Goal: Transaction & Acquisition: Purchase product/service

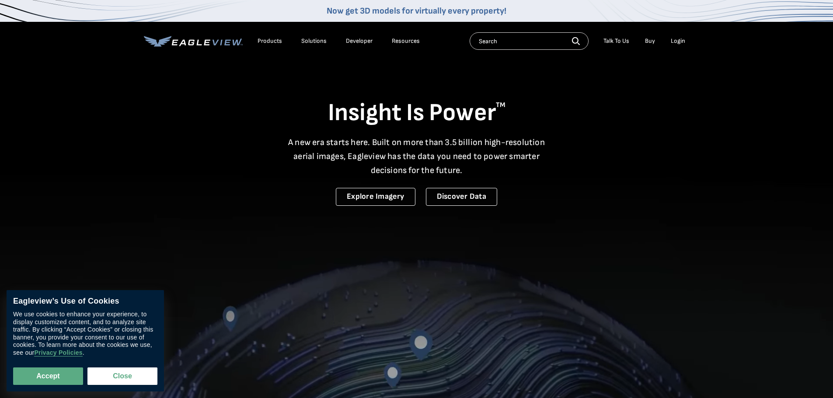
click at [675, 39] on div "Login" at bounding box center [678, 41] width 14 height 8
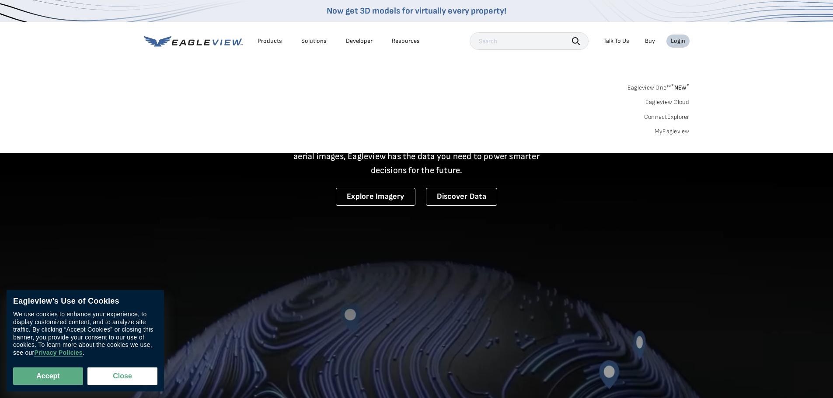
click at [675, 130] on link "MyEagleview" at bounding box center [671, 132] width 35 height 8
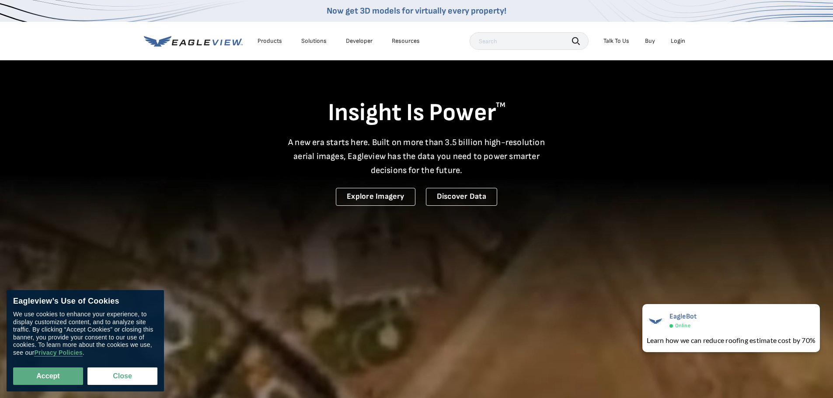
click at [673, 38] on div "Login" at bounding box center [678, 41] width 14 height 8
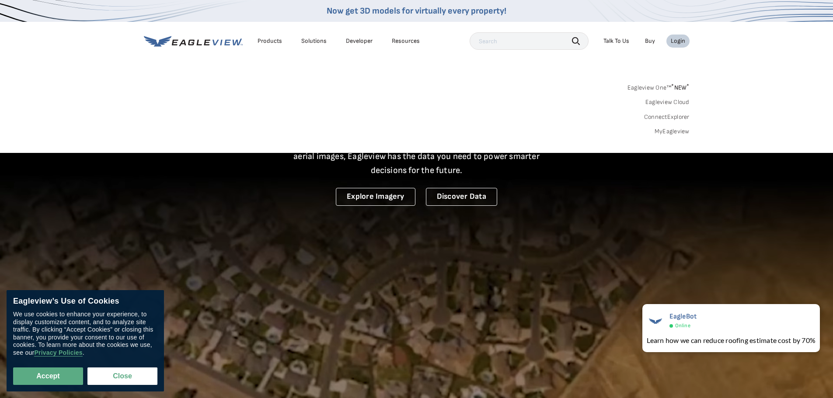
click at [672, 130] on link "MyEagleview" at bounding box center [671, 132] width 35 height 8
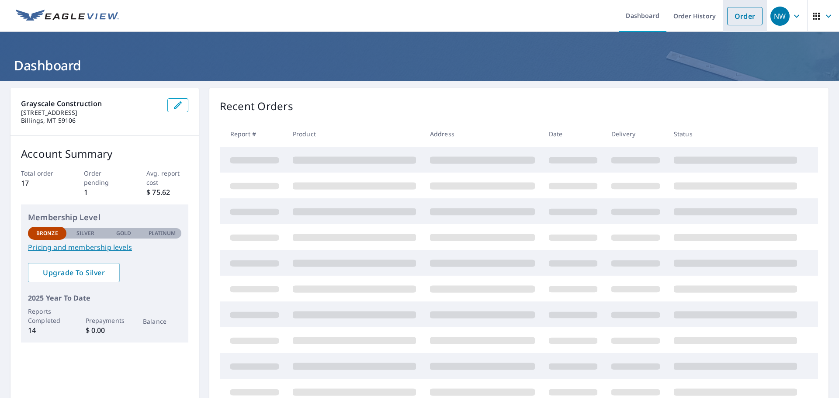
click at [729, 14] on link "Order" at bounding box center [745, 16] width 35 height 18
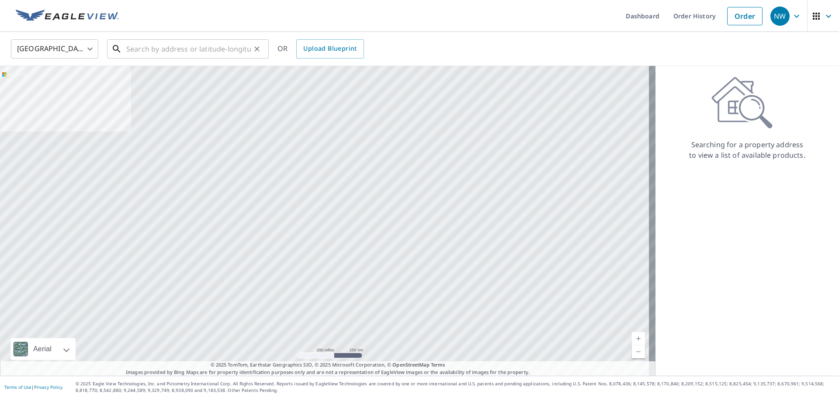
click at [187, 48] on input "text" at bounding box center [188, 49] width 125 height 24
click at [224, 49] on input "text" at bounding box center [188, 49] width 125 height 24
type input "9"
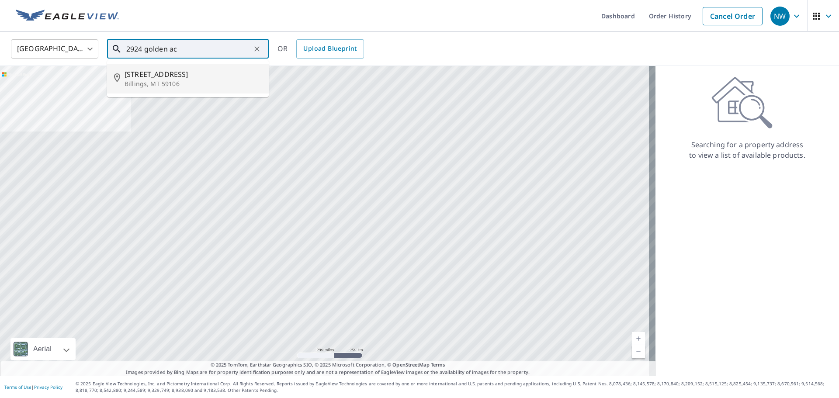
click at [185, 83] on p "Billings, MT 59106" at bounding box center [193, 84] width 137 height 9
type input "2924 Golden Acres Dr Billings, MT 59106"
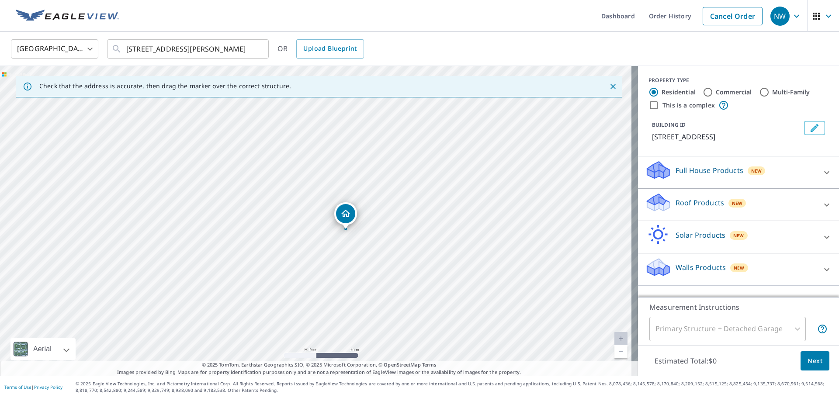
drag, startPoint x: 408, startPoint y: 220, endPoint x: 429, endPoint y: 215, distance: 21.6
click at [429, 215] on div "2924 Golden Acres Dr Billings, MT 59106" at bounding box center [319, 221] width 638 height 310
drag, startPoint x: 347, startPoint y: 223, endPoint x: 359, endPoint y: 230, distance: 13.5
click at [690, 205] on p "Roof Products" at bounding box center [700, 203] width 49 height 10
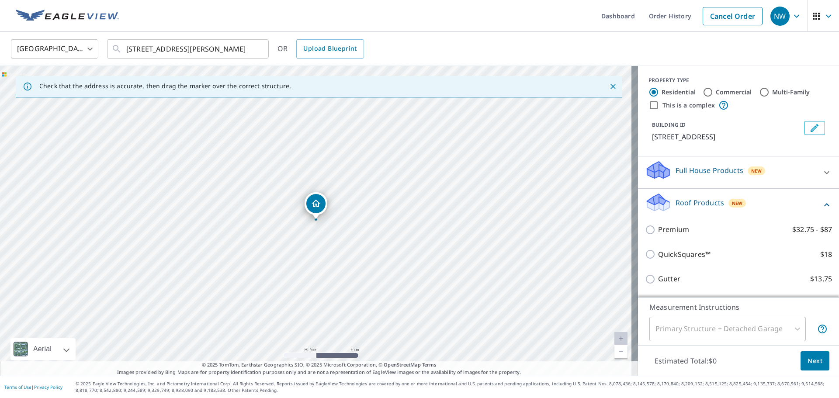
scroll to position [44, 0]
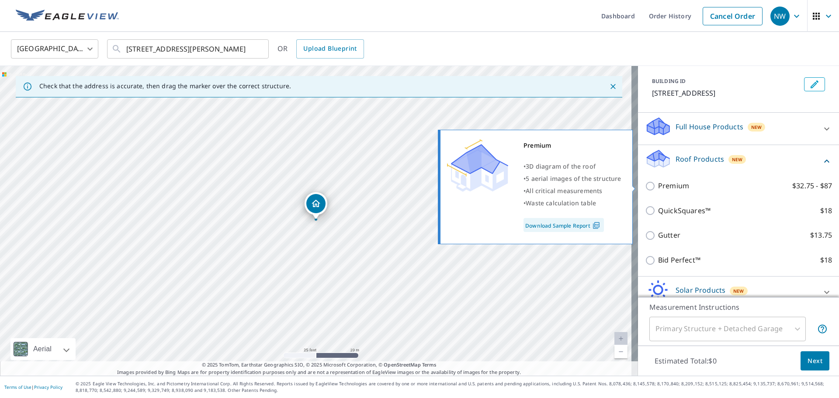
click at [678, 189] on p "Premium" at bounding box center [673, 186] width 31 height 11
click at [658, 189] on input "Premium $32.75 - $87" at bounding box center [651, 186] width 13 height 10
checkbox input "true"
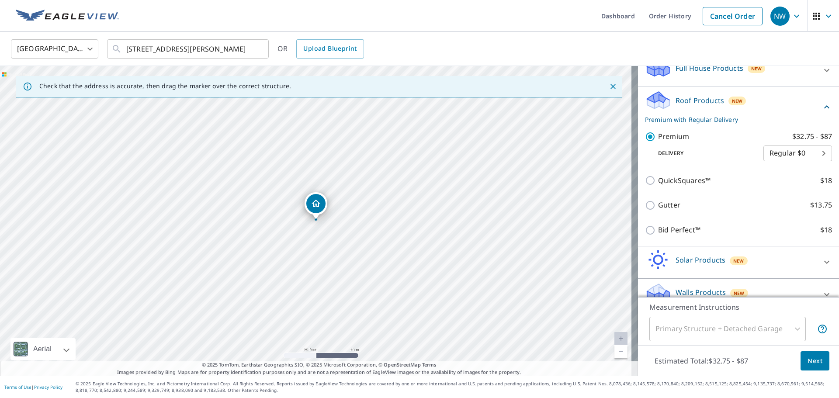
scroll to position [116, 0]
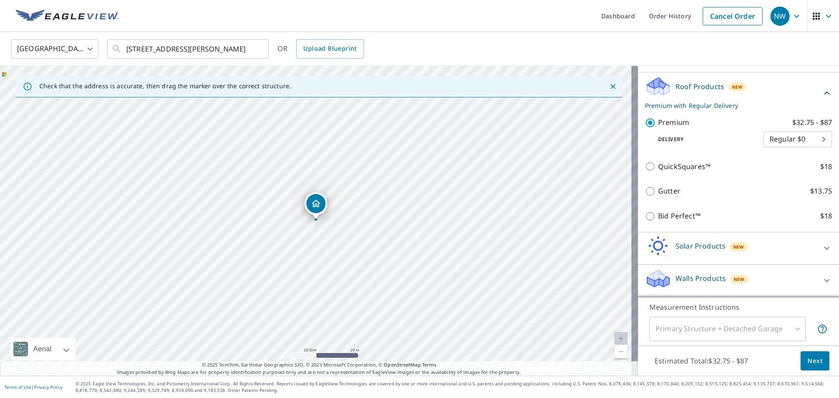
click at [782, 322] on div "Primary Structure + Detached Garage" at bounding box center [728, 329] width 157 height 24
click at [778, 331] on div "Primary Structure + Detached Garage" at bounding box center [728, 329] width 157 height 24
click at [789, 301] on div "Measurement Instructions Primary Structure + Detached Garage 1 ​" at bounding box center [738, 321] width 201 height 49
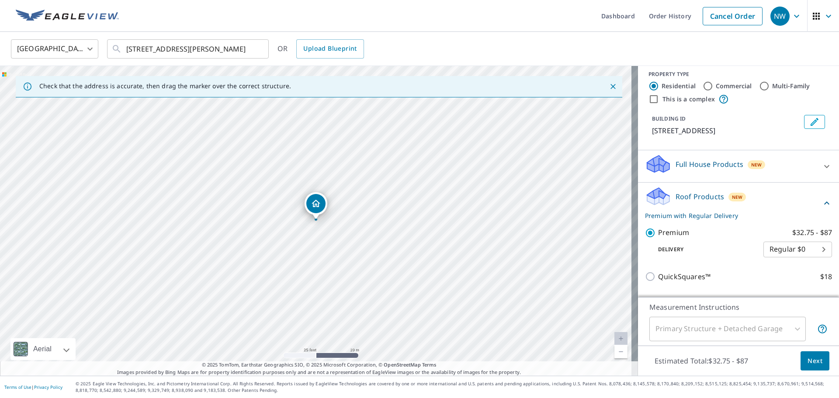
scroll to position [0, 0]
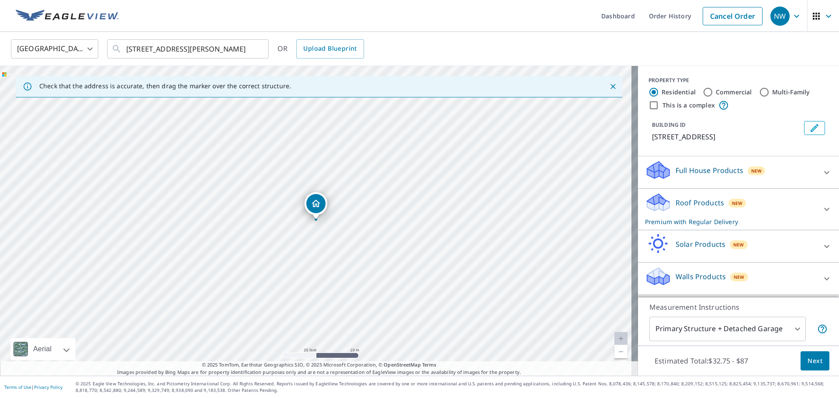
click at [752, 198] on div "Roof Products New Premium with Regular Delivery" at bounding box center [730, 209] width 171 height 34
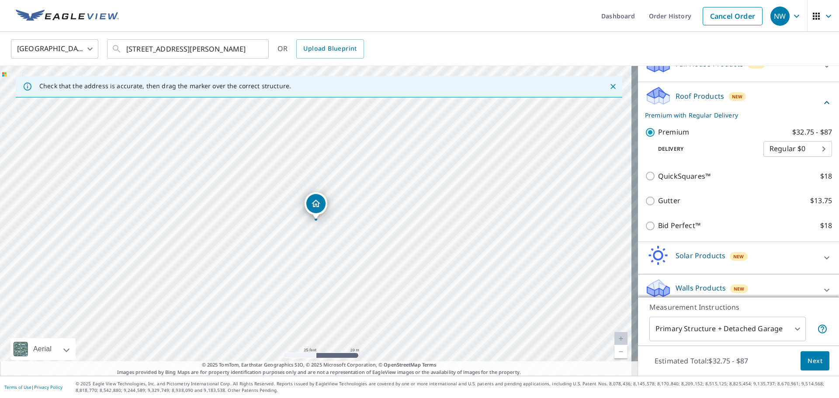
scroll to position [116, 0]
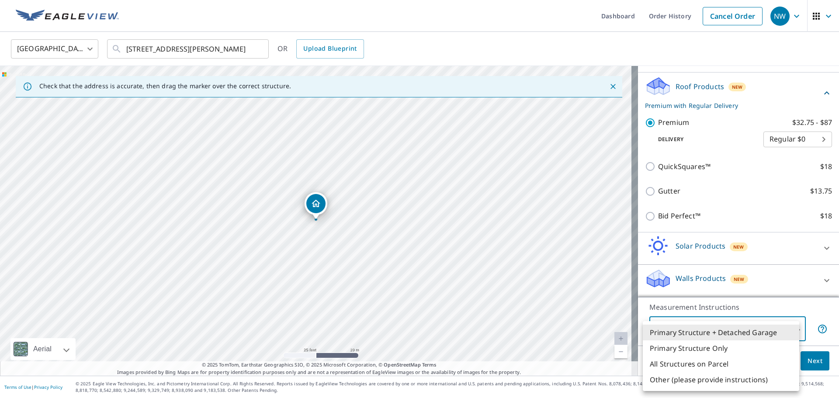
click at [748, 333] on body "NW NW Dashboard Order History Cancel Order NW United States US ​ 2924 Golden Ac…" at bounding box center [419, 199] width 839 height 398
click at [696, 363] on li "All Structures on Parcel" at bounding box center [721, 364] width 157 height 16
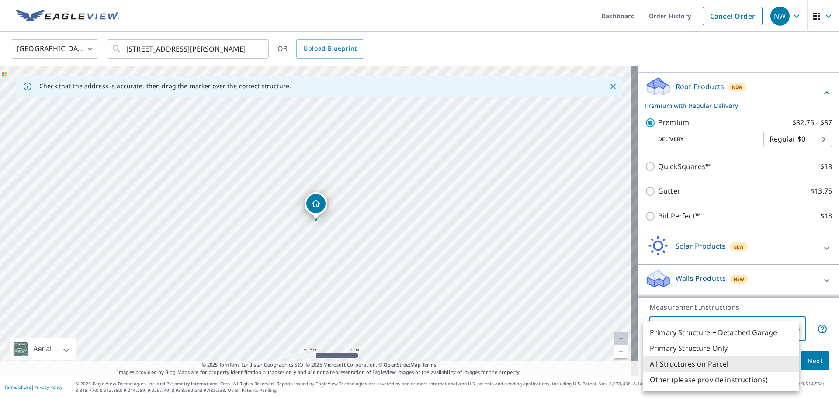
click at [702, 328] on body "NW NW Dashboard Order History Cancel Order NW United States US ​ 2924 Golden Ac…" at bounding box center [419, 199] width 839 height 398
click at [713, 350] on li "Primary Structure Only" at bounding box center [721, 349] width 157 height 16
type input "2"
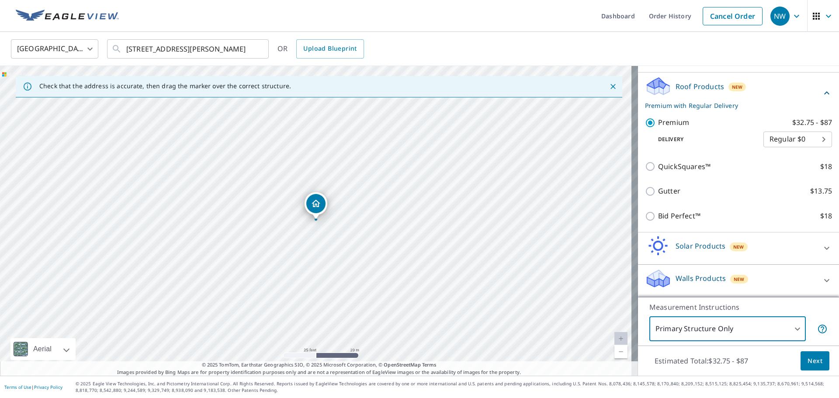
click at [814, 367] on button "Next" at bounding box center [815, 362] width 29 height 20
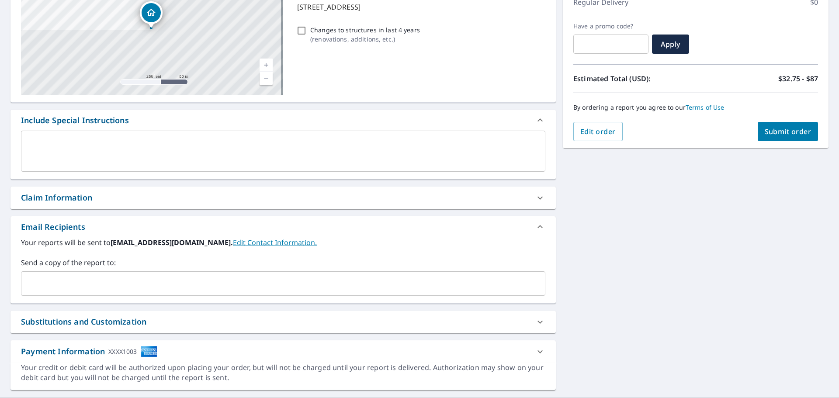
scroll to position [152, 0]
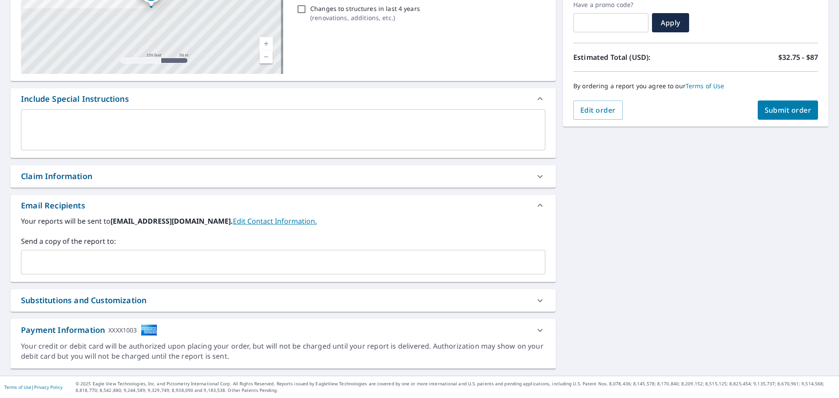
click at [120, 261] on input "text" at bounding box center [277, 262] width 504 height 17
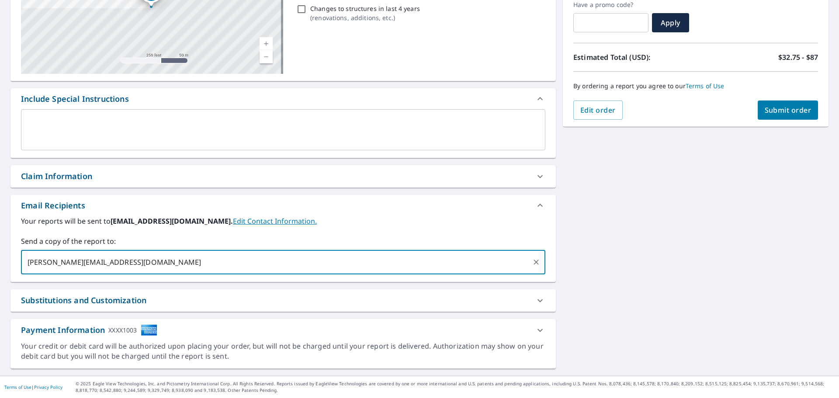
type input "ryan@grayscalemt.com"
click at [764, 106] on button "Submit order" at bounding box center [788, 110] width 61 height 19
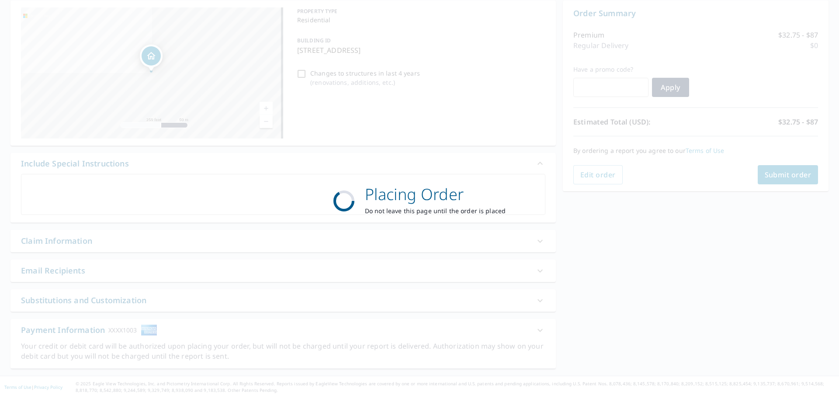
scroll to position [87, 0]
